Goal: Transaction & Acquisition: Download file/media

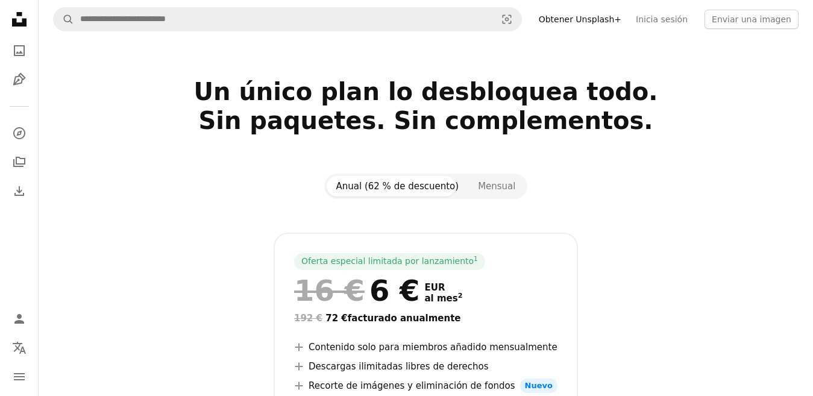
drag, startPoint x: 0, startPoint y: 0, endPoint x: 451, endPoint y: 142, distance: 472.5
click at [451, 142] on div at bounding box center [426, 149] width 746 height 29
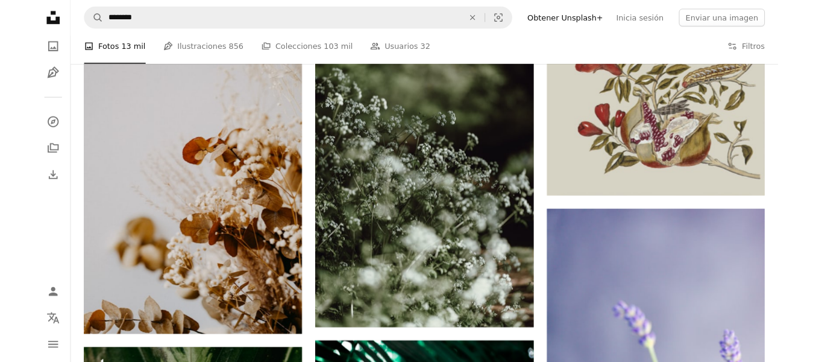
scroll to position [7251, 0]
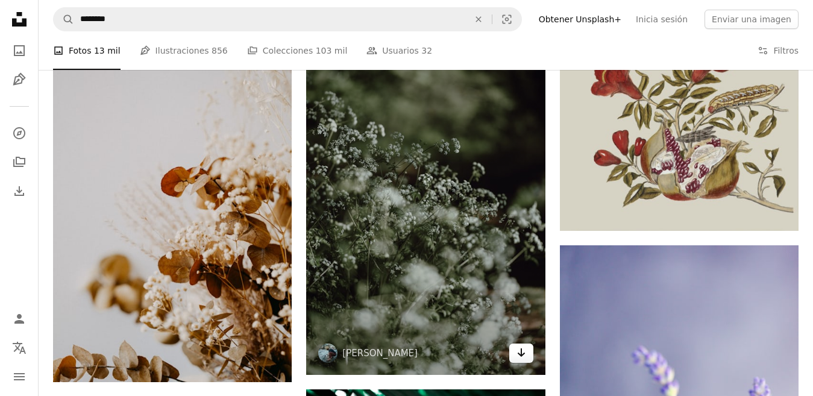
drag, startPoint x: 476, startPoint y: 209, endPoint x: 518, endPoint y: 354, distance: 151.1
click at [518, 354] on icon "Descargar" at bounding box center [521, 352] width 8 height 8
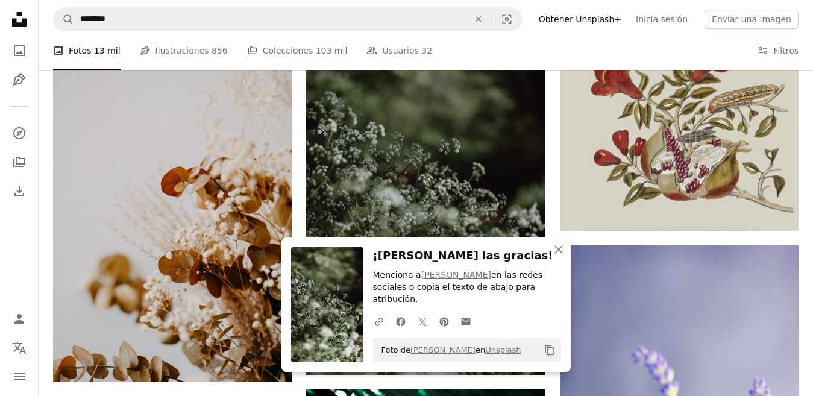
click at [518, 354] on div "Foto de [PERSON_NAME] en Unsplash Copy content" at bounding box center [467, 350] width 188 height 24
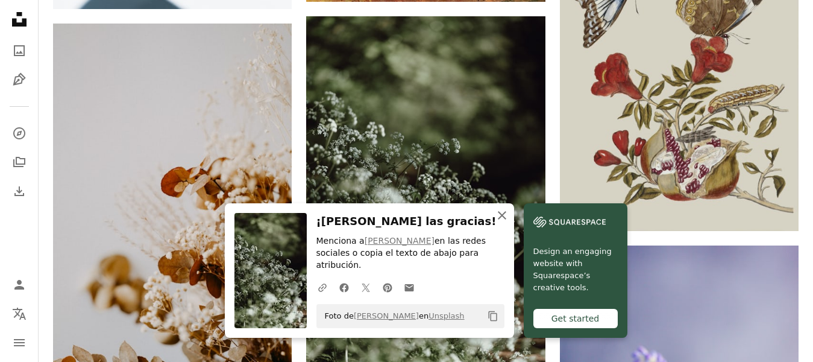
click at [498, 222] on icon "An X shape" at bounding box center [502, 215] width 14 height 14
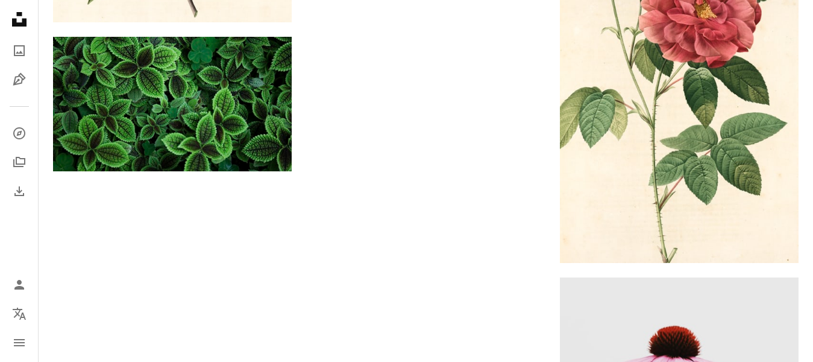
scroll to position [0, 0]
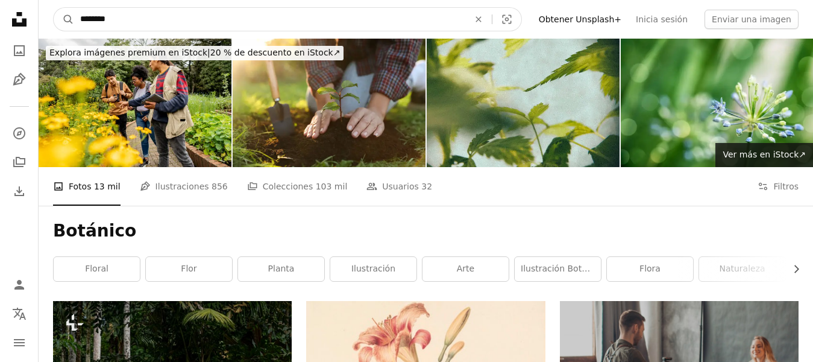
click at [325, 15] on input "********" at bounding box center [269, 19] width 391 height 23
type input "*"
type input "**********"
click at [54, 8] on button "A magnifying glass" at bounding box center [64, 19] width 20 height 23
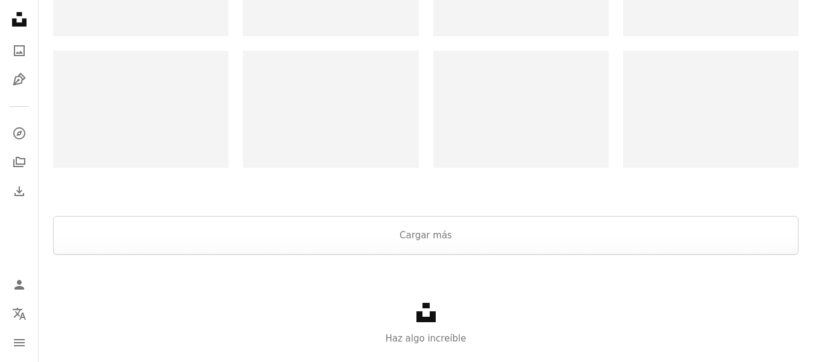
scroll to position [2649, 0]
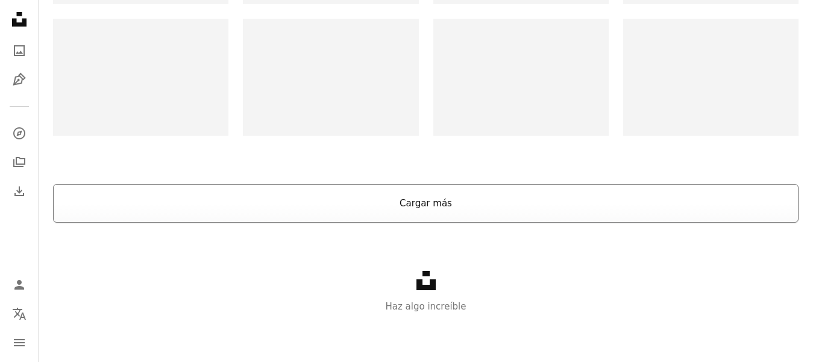
click at [394, 209] on button "Cargar más" at bounding box center [426, 203] width 746 height 39
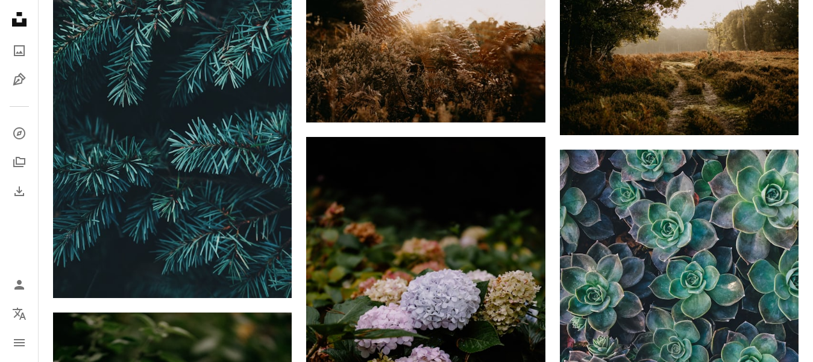
scroll to position [2123, 0]
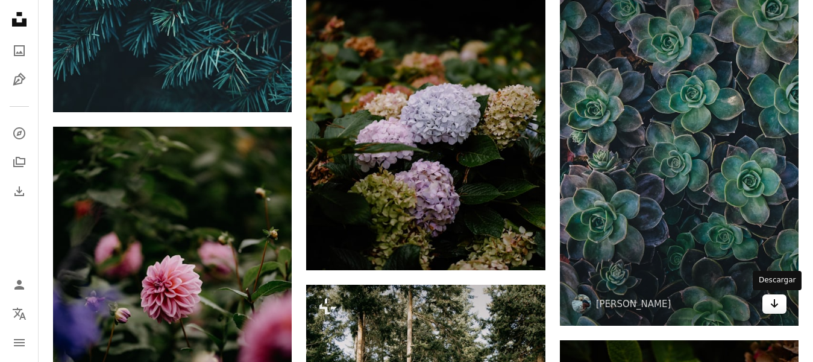
click at [781, 304] on link "Arrow pointing down" at bounding box center [774, 303] width 24 height 19
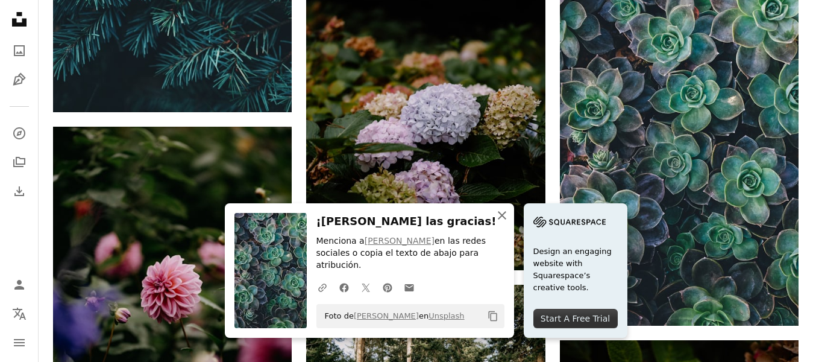
click at [504, 222] on icon "An X shape" at bounding box center [502, 215] width 14 height 14
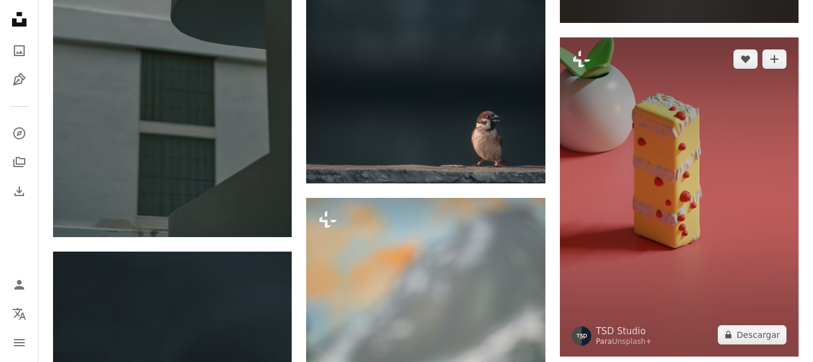
scroll to position [18986, 0]
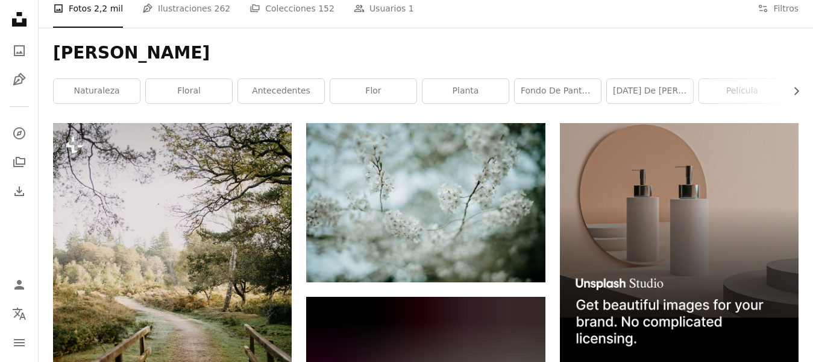
scroll to position [202, 0]
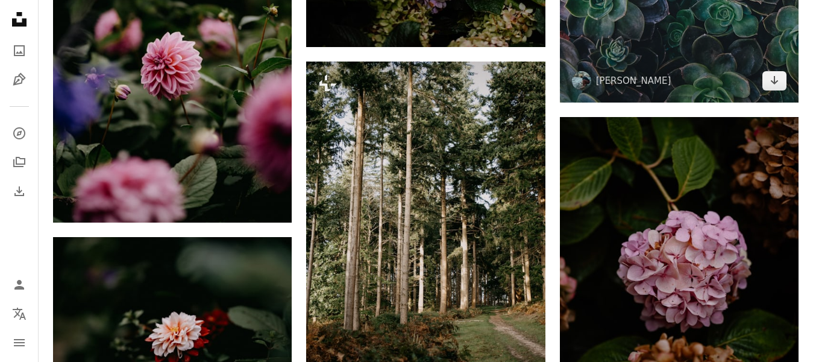
scroll to position [2356, 0]
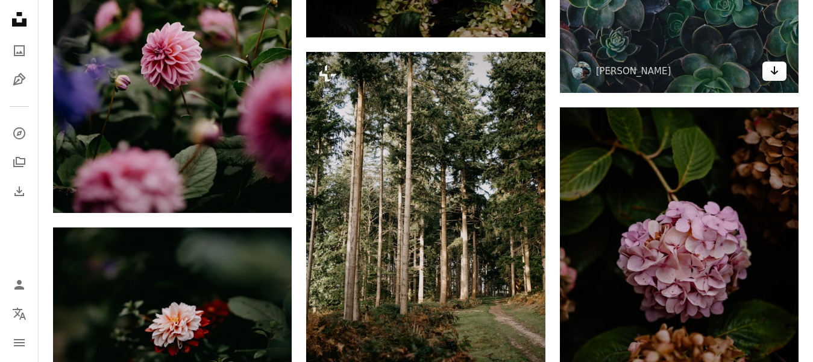
click at [773, 73] on icon "Descargar" at bounding box center [775, 70] width 8 height 8
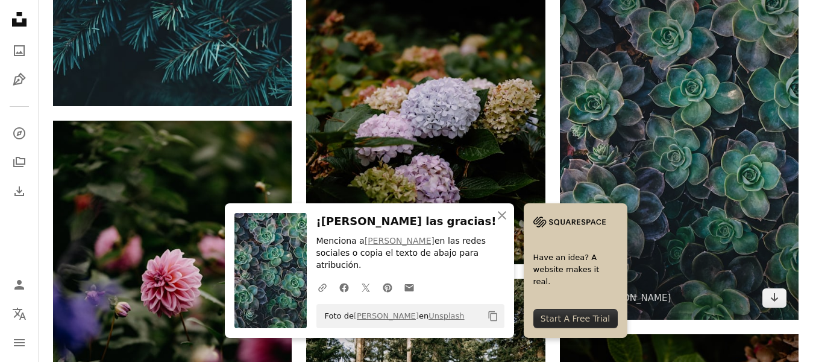
scroll to position [2105, 0]
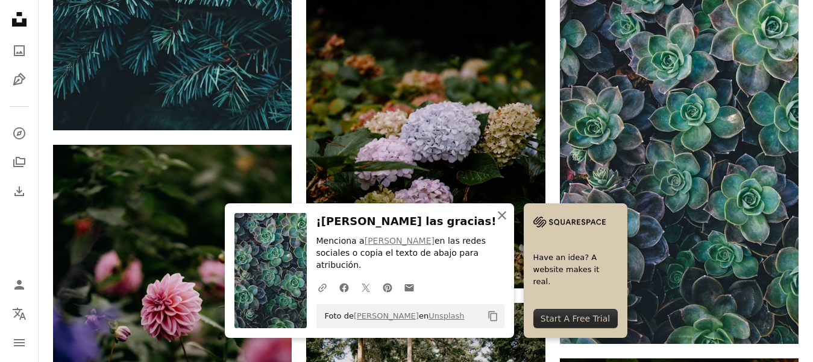
click at [497, 222] on icon "An X shape" at bounding box center [502, 215] width 14 height 14
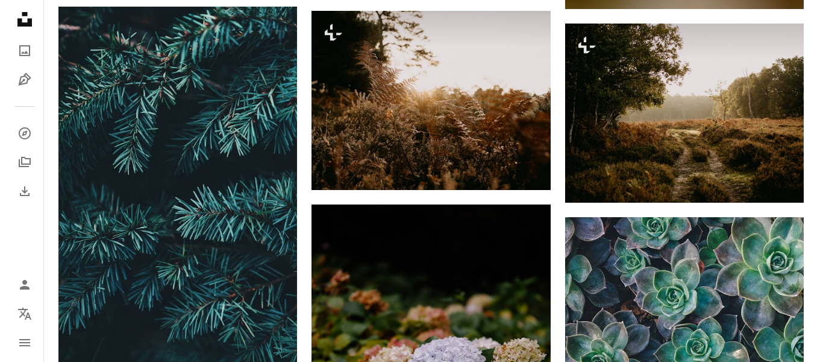
scroll to position [1862, 0]
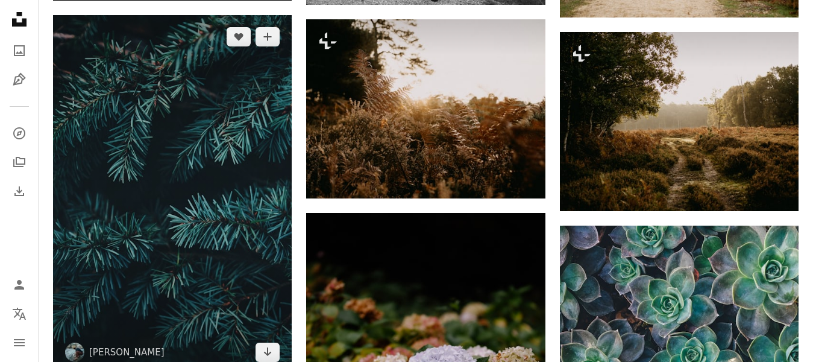
click at [163, 146] on img at bounding box center [172, 194] width 239 height 358
click at [273, 39] on button "A plus sign" at bounding box center [268, 36] width 24 height 19
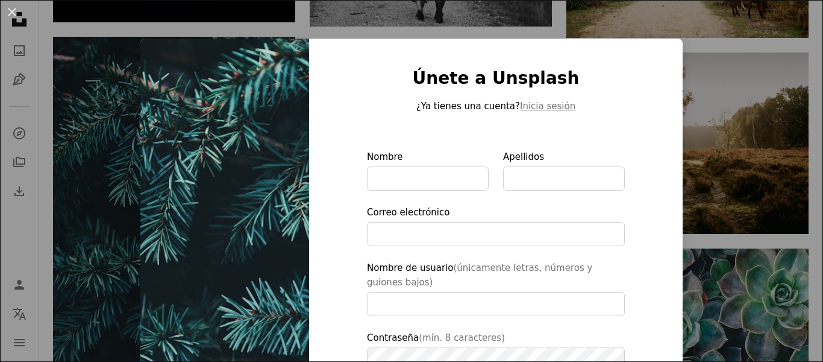
click at [112, 151] on div "An X shape Únete a Unsplash ¿Ya tienes una cuenta? Inicia sesión Nombre Apellid…" at bounding box center [411, 181] width 823 height 362
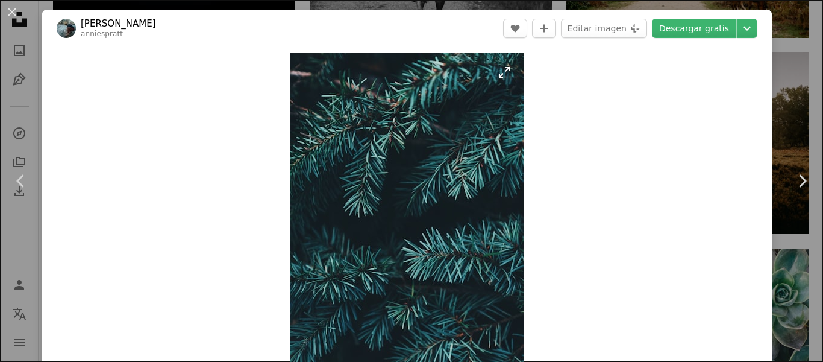
click at [365, 201] on img "Ampliar en esta imagen" at bounding box center [407, 228] width 233 height 350
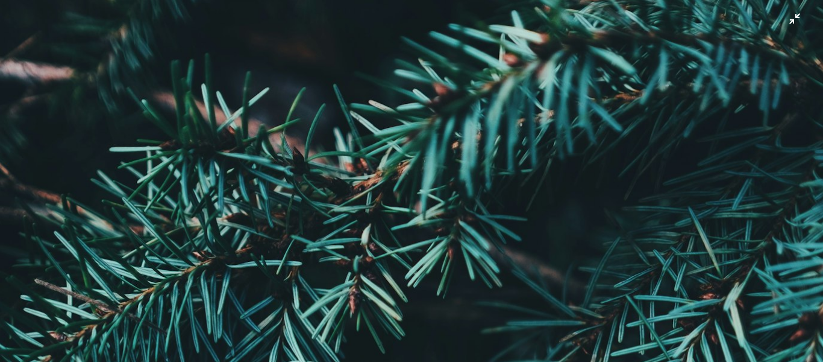
scroll to position [430, 0]
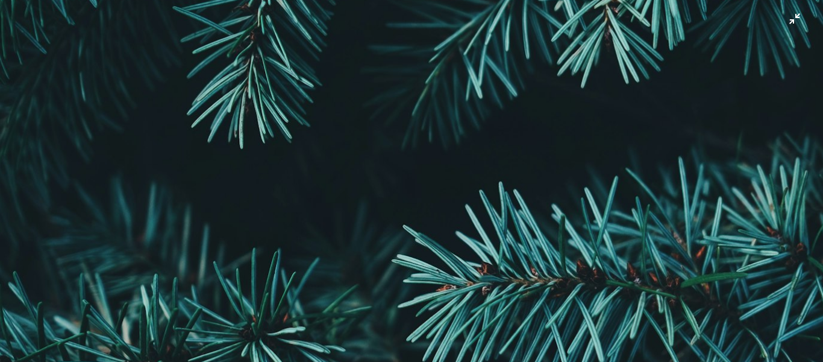
click at [796, 22] on img "Reducir el zoom en esta imagen" at bounding box center [411, 187] width 825 height 1237
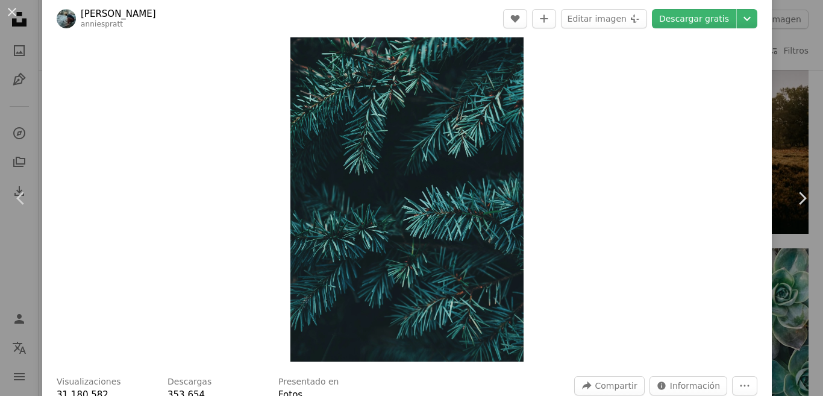
scroll to position [0, 0]
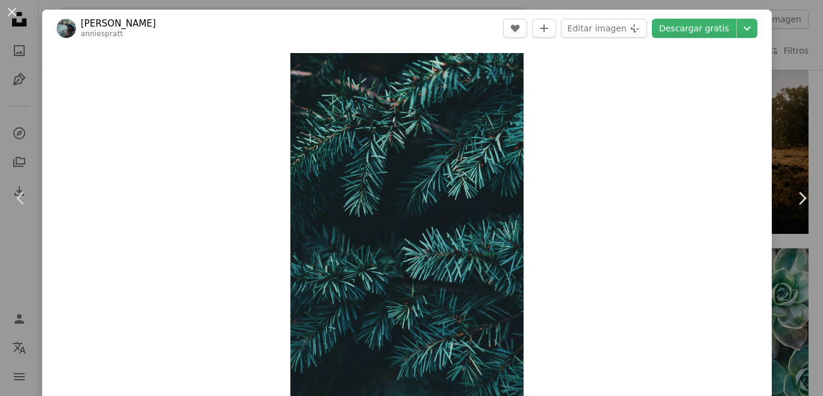
click at [418, 106] on img "Ampliar en esta imagen" at bounding box center [407, 228] width 233 height 350
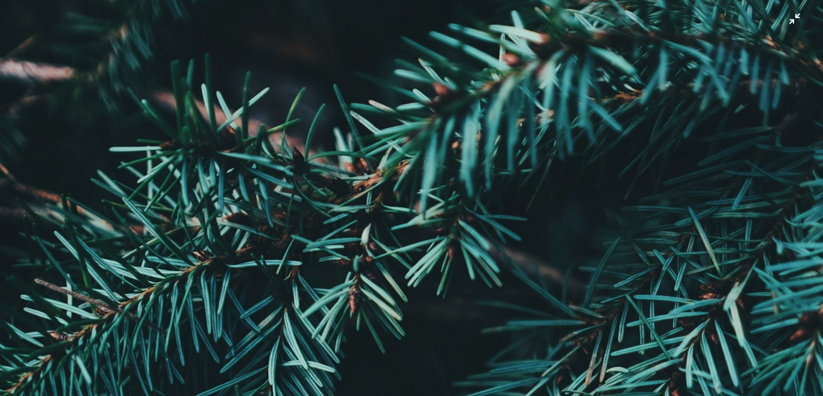
scroll to position [413, 0]
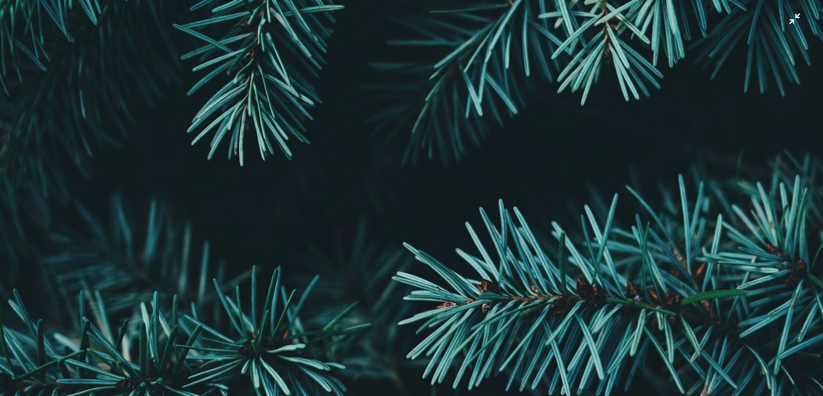
click at [476, 91] on img "Reducir el zoom en esta imagen" at bounding box center [411, 205] width 825 height 1237
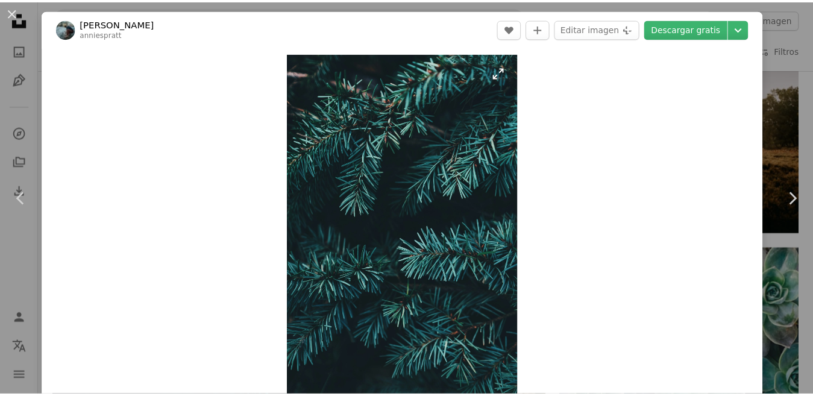
scroll to position [7, 0]
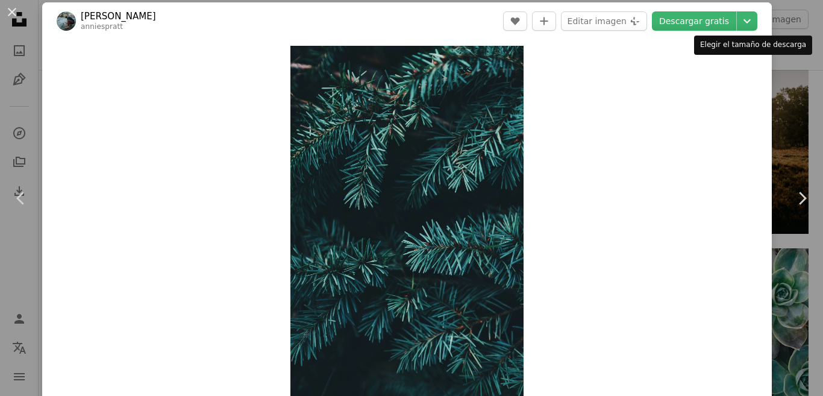
click at [753, 47] on div "Elegir el tamaño de descarga" at bounding box center [753, 45] width 118 height 19
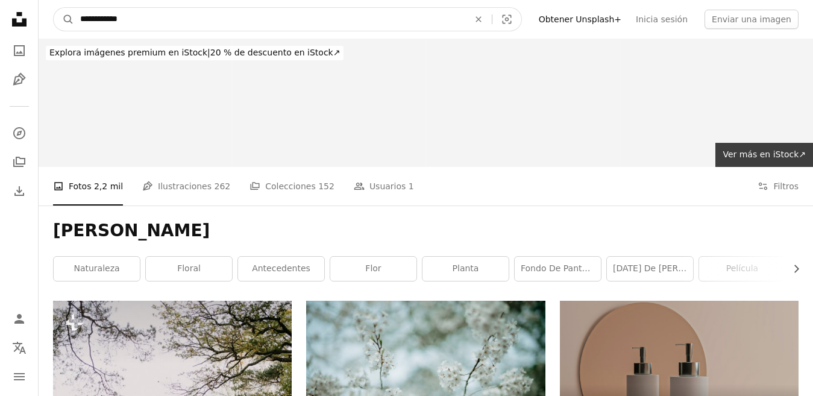
drag, startPoint x: 139, startPoint y: 17, endPoint x: 40, endPoint y: 0, distance: 101.0
click at [40, 0] on nav "**********" at bounding box center [426, 19] width 774 height 39
click at [102, 17] on input "**********" at bounding box center [269, 19] width 391 height 23
click at [148, 20] on input "**********" at bounding box center [269, 19] width 391 height 23
type input "**********"
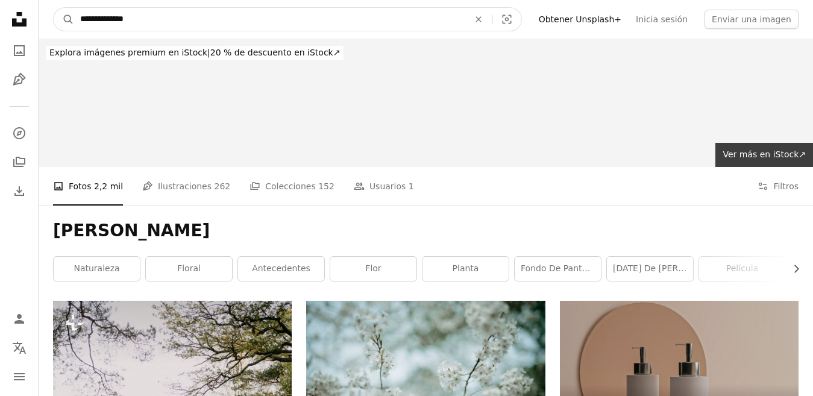
click at [54, 8] on button "A magnifying glass" at bounding box center [64, 19] width 20 height 23
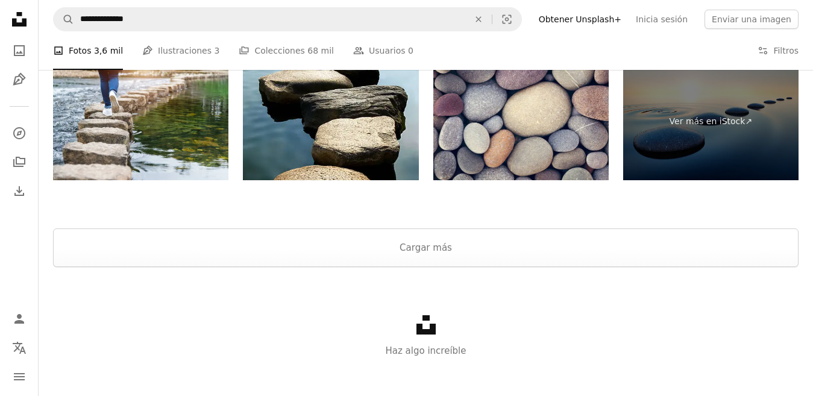
scroll to position [2293, 0]
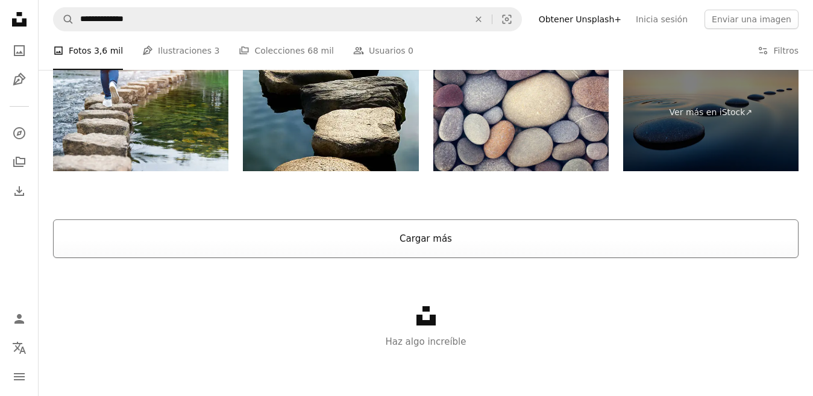
click at [407, 237] on button "Cargar más" at bounding box center [426, 238] width 746 height 39
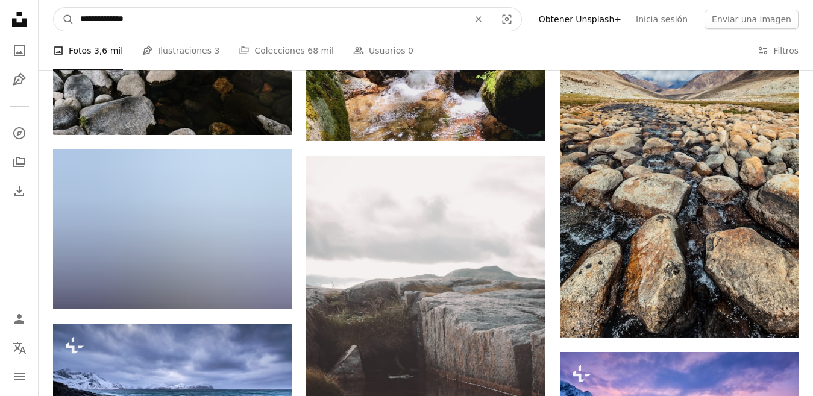
drag, startPoint x: 63, startPoint y: 4, endPoint x: 0, endPoint y: -17, distance: 66.7
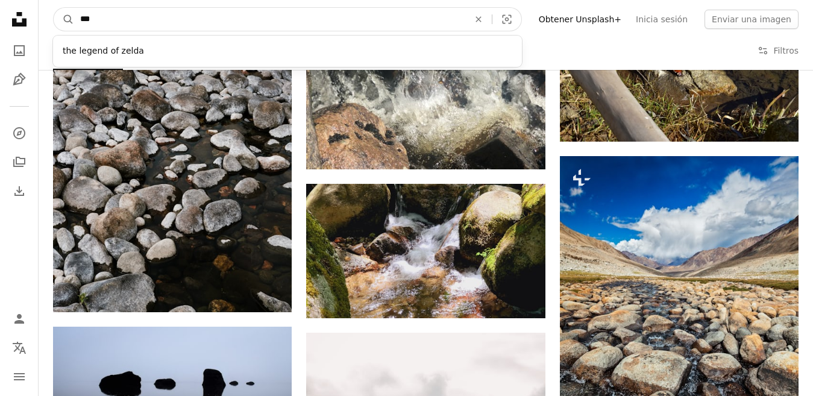
type input "***"
click at [54, 8] on button "A magnifying glass" at bounding box center [64, 19] width 20 height 23
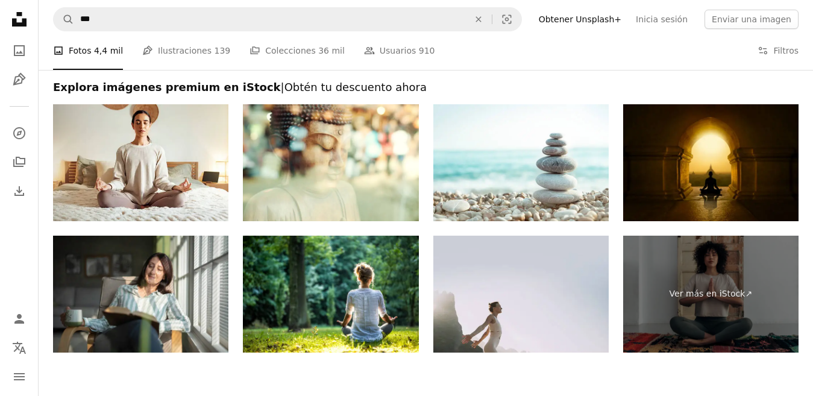
scroll to position [2000, 0]
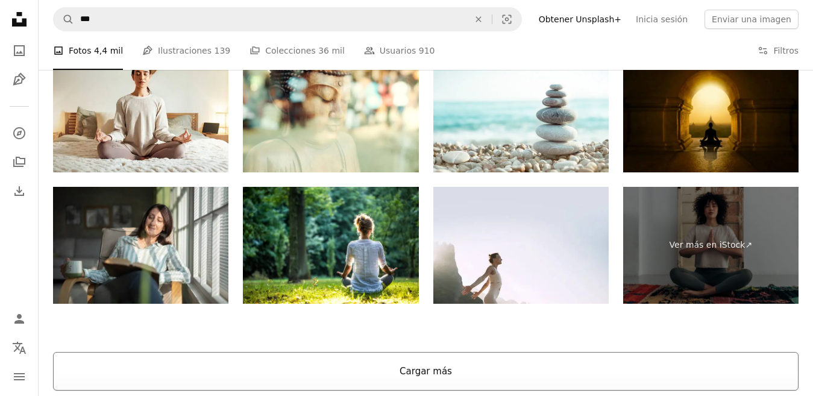
click at [436, 373] on button "Cargar más" at bounding box center [426, 371] width 746 height 39
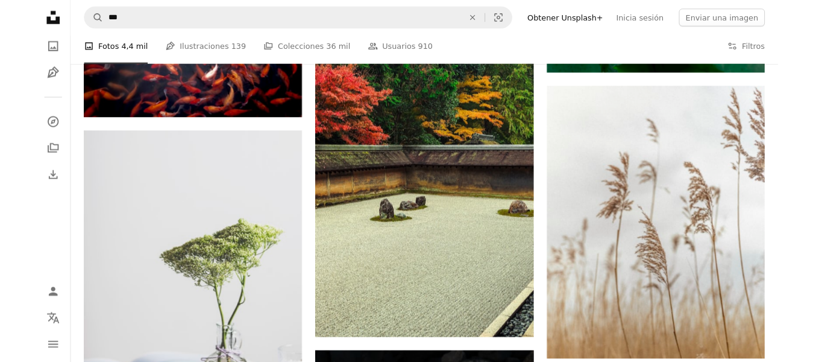
scroll to position [9136, 0]
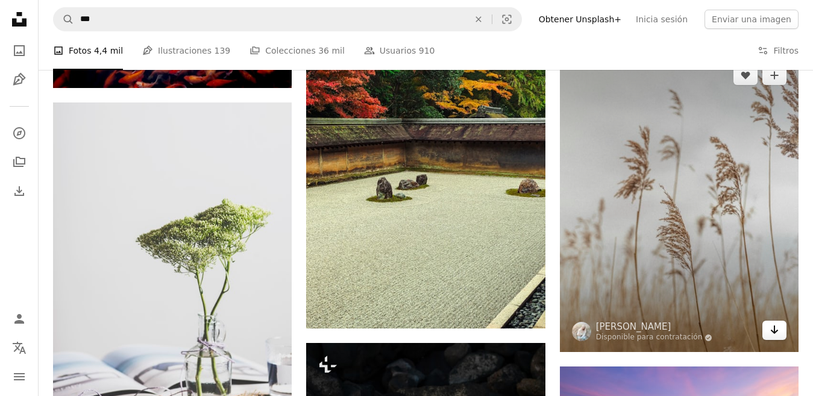
click at [776, 334] on icon "Arrow pointing down" at bounding box center [775, 329] width 10 height 14
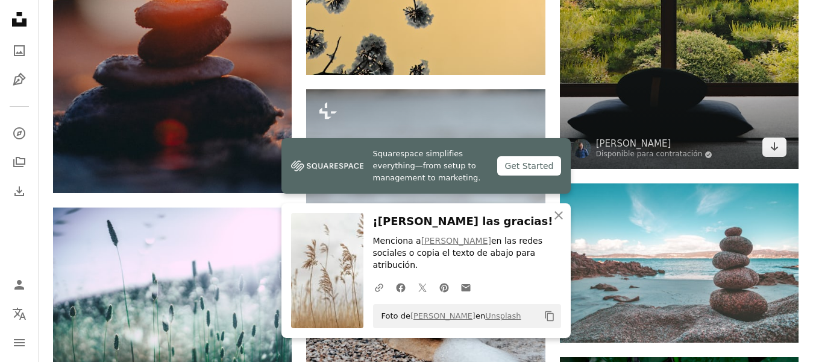
scroll to position [8593, 0]
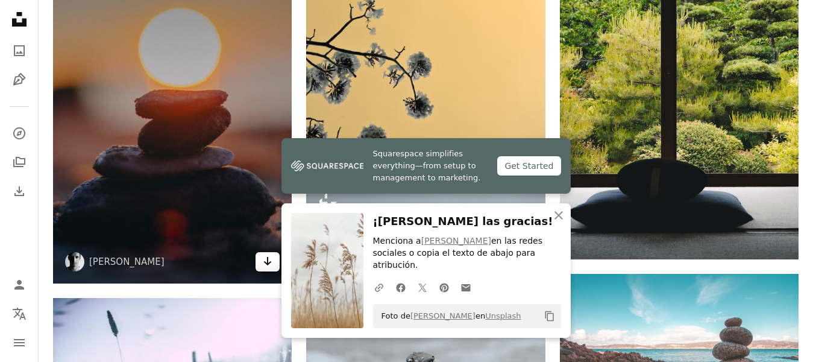
click at [263, 260] on icon "Arrow pointing down" at bounding box center [268, 261] width 10 height 14
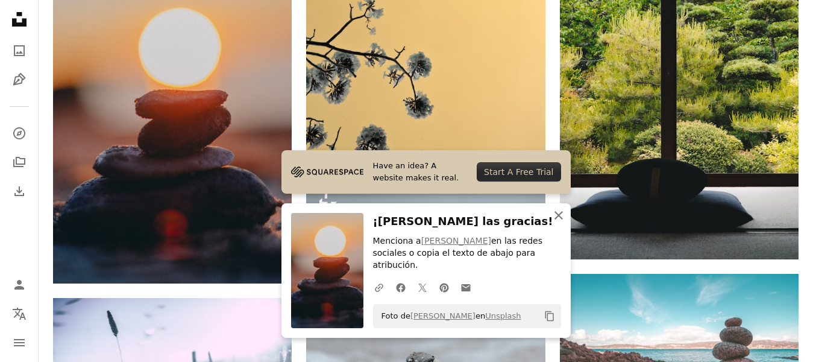
click at [556, 222] on icon "An X shape" at bounding box center [558, 215] width 14 height 14
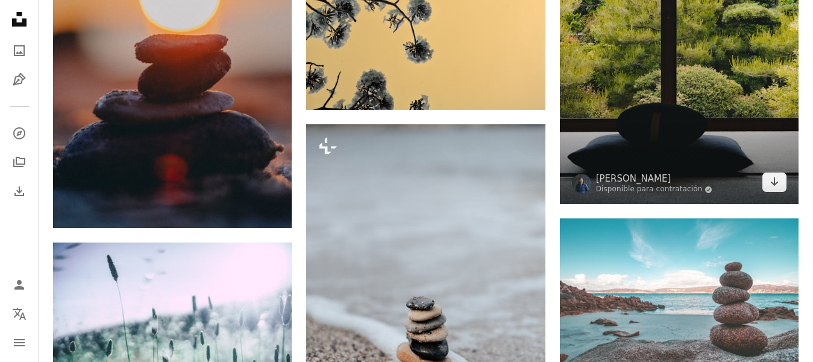
scroll to position [8654, 0]
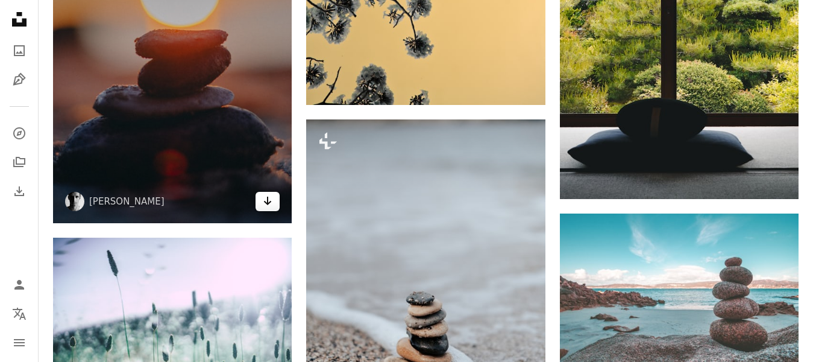
click at [272, 203] on icon "Arrow pointing down" at bounding box center [268, 200] width 10 height 14
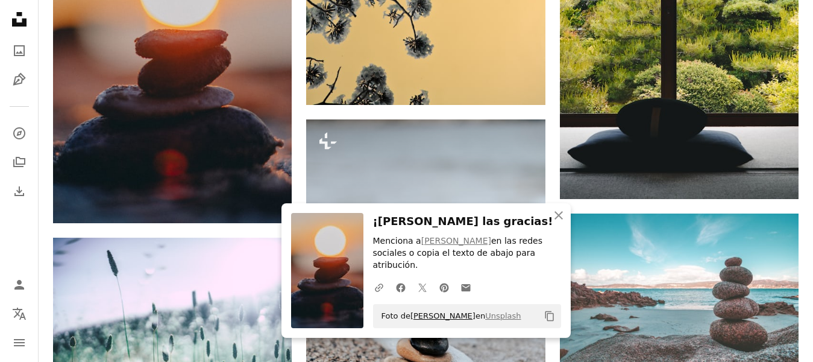
click at [439, 316] on link "[PERSON_NAME]" at bounding box center [442, 315] width 65 height 9
